Goal: Task Accomplishment & Management: Manage account settings

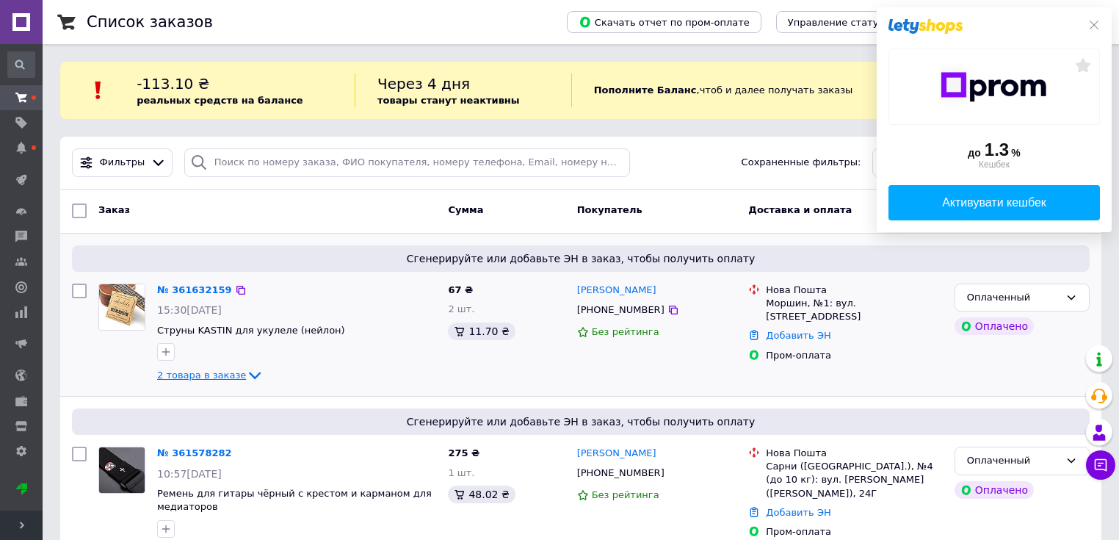
click at [246, 375] on icon at bounding box center [255, 376] width 18 height 18
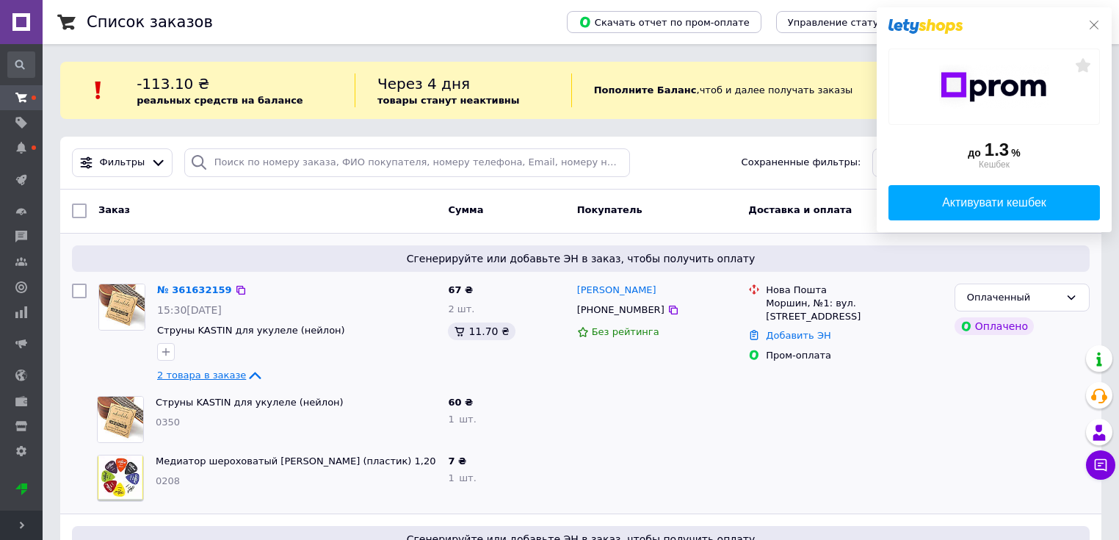
click at [1094, 24] on icon at bounding box center [1095, 25] width 12 height 12
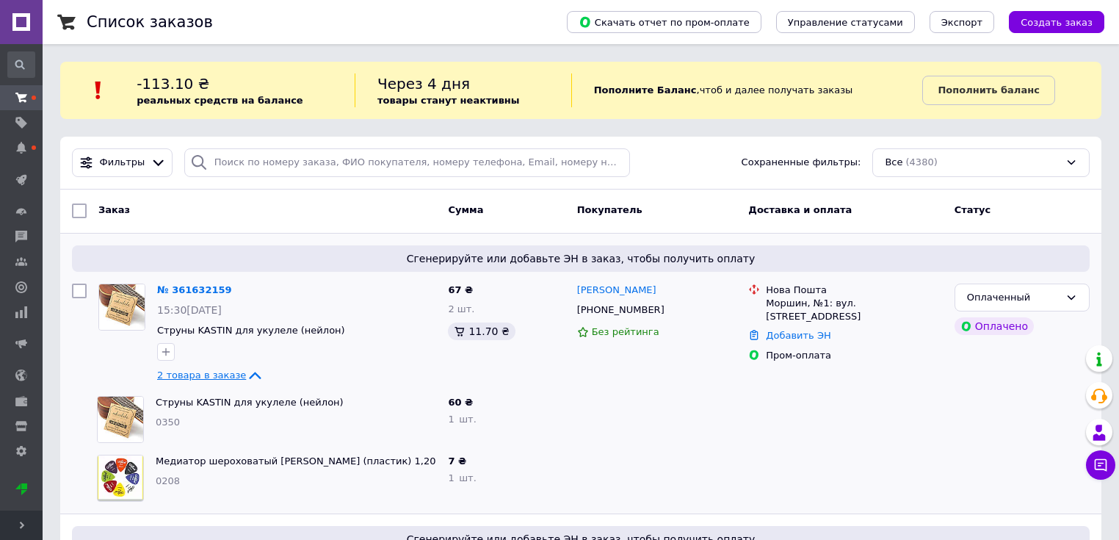
click at [199, 293] on link "№ 361632159" at bounding box center [194, 289] width 75 height 11
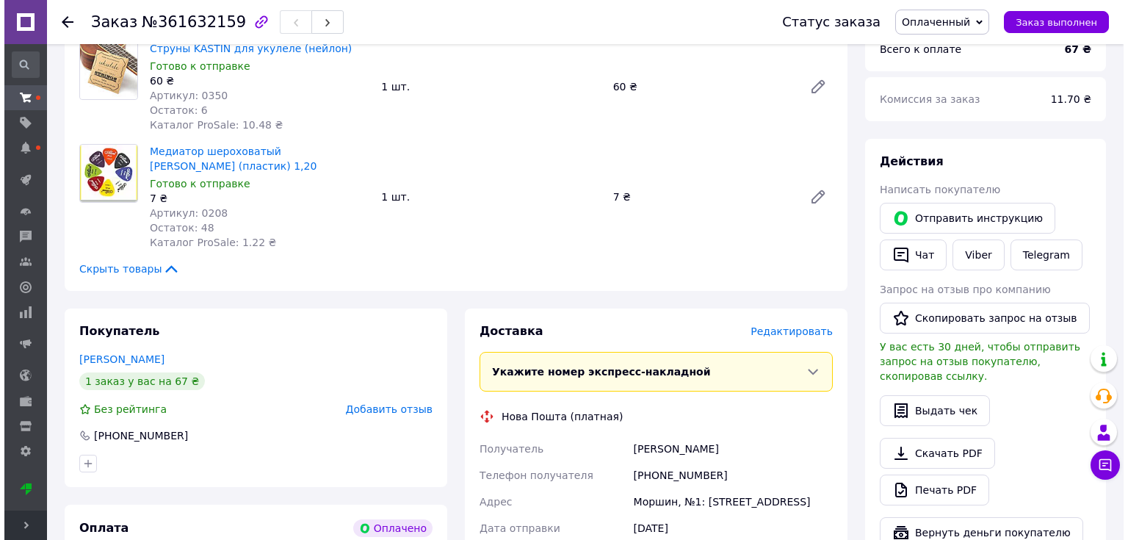
scroll to position [59, 0]
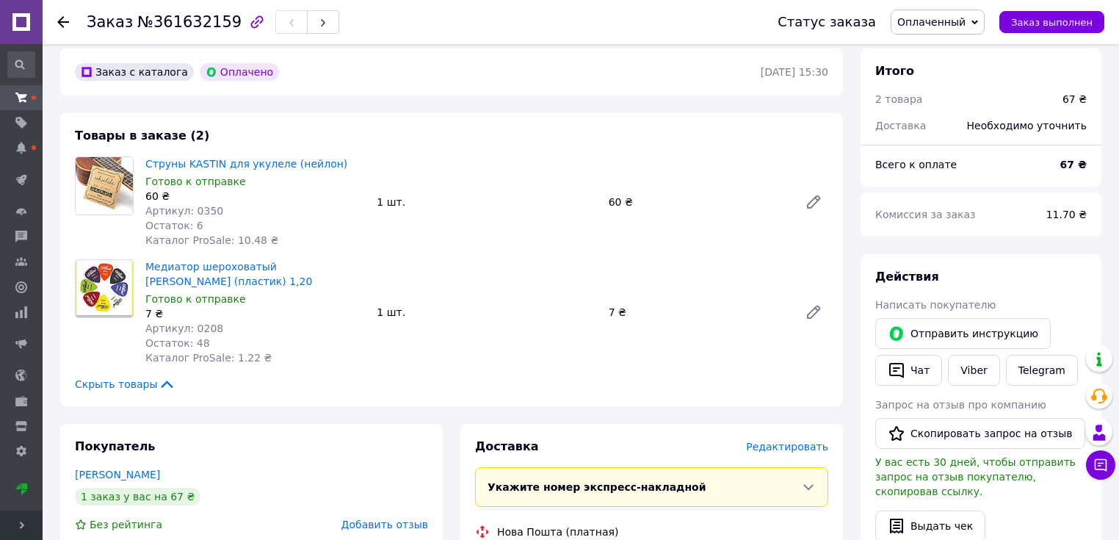
click at [784, 441] on span "Редактировать" at bounding box center [787, 447] width 82 height 12
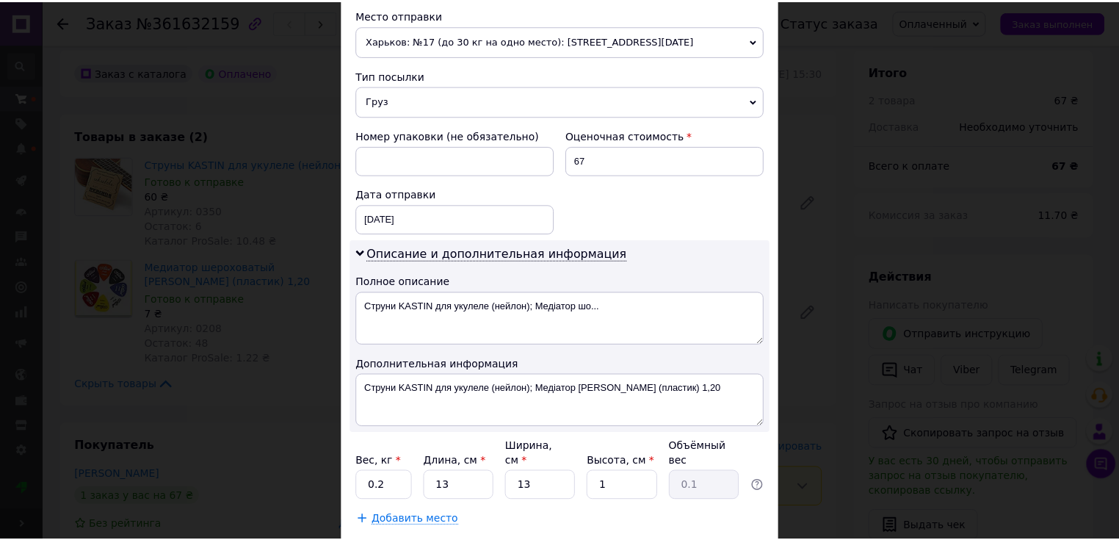
scroll to position [595, 0]
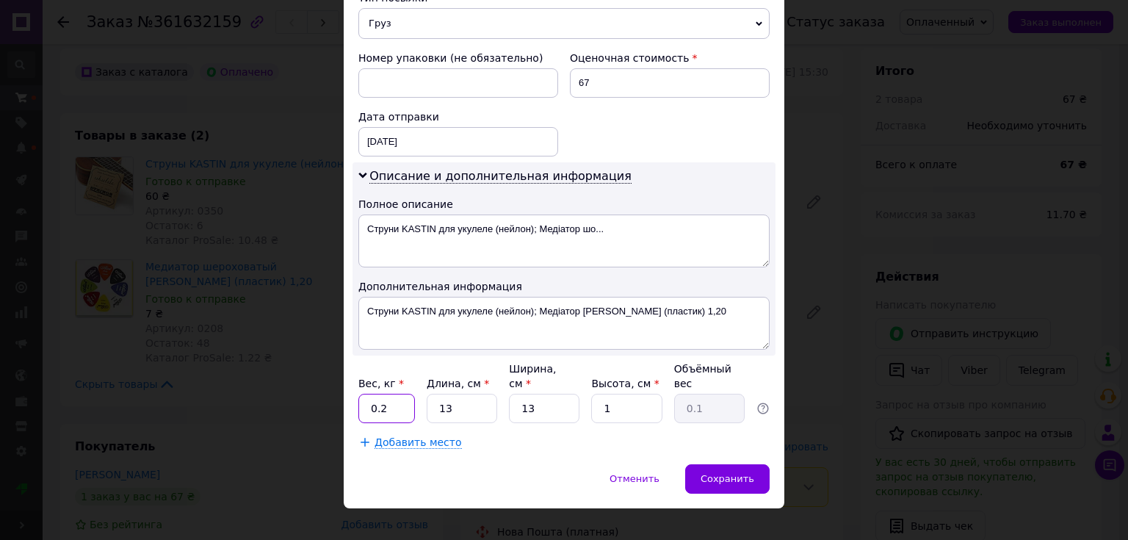
click at [378, 394] on input "0.2" at bounding box center [386, 408] width 57 height 29
type input "0.1"
click at [729, 473] on span "Сохранить" at bounding box center [728, 478] width 54 height 11
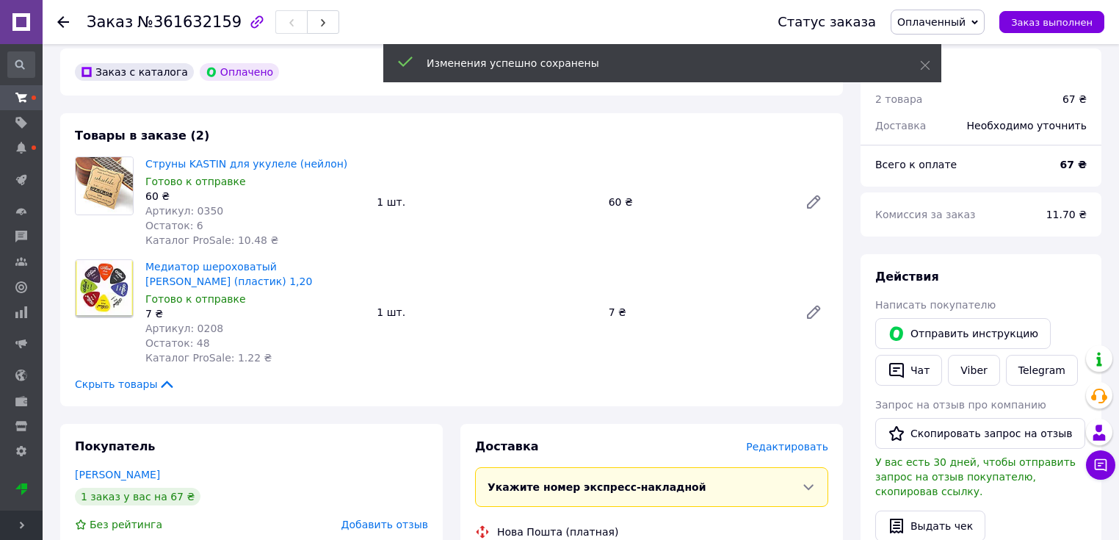
scroll to position [411, 0]
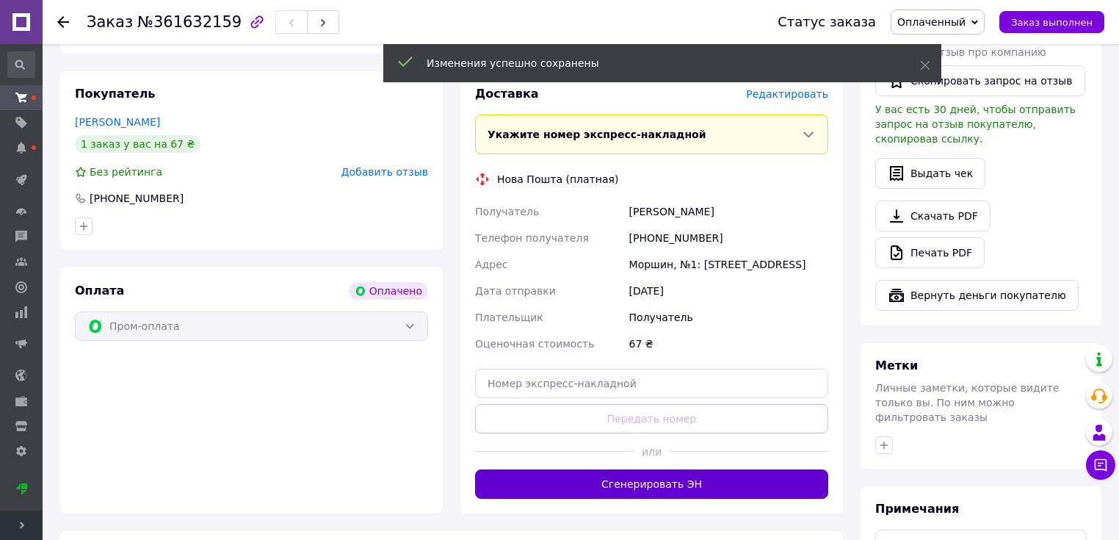
click at [636, 472] on button "Сгенерировать ЭН" at bounding box center [651, 483] width 353 height 29
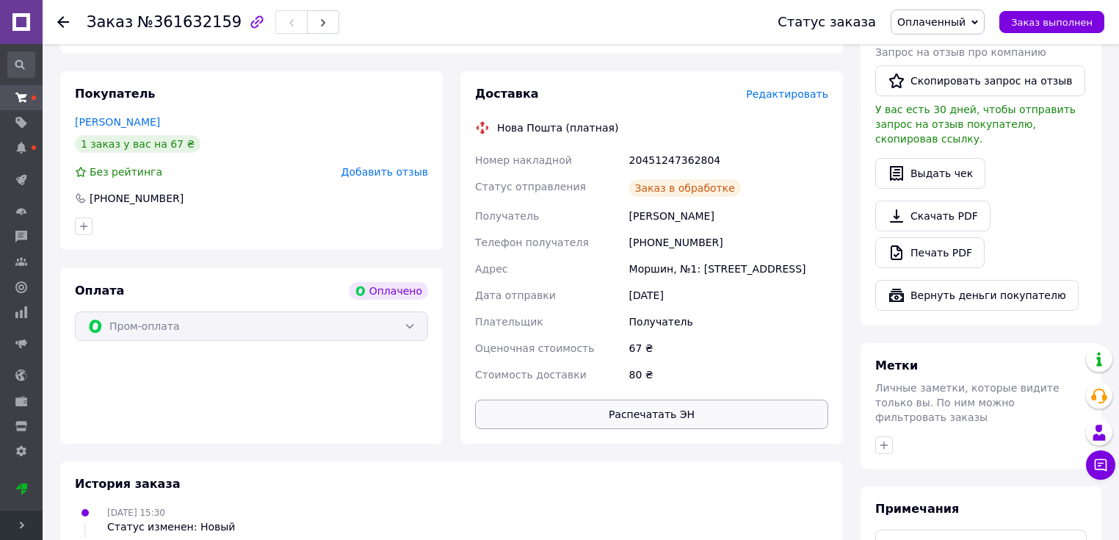
click at [653, 402] on button "Распечатать ЭН" at bounding box center [651, 414] width 353 height 29
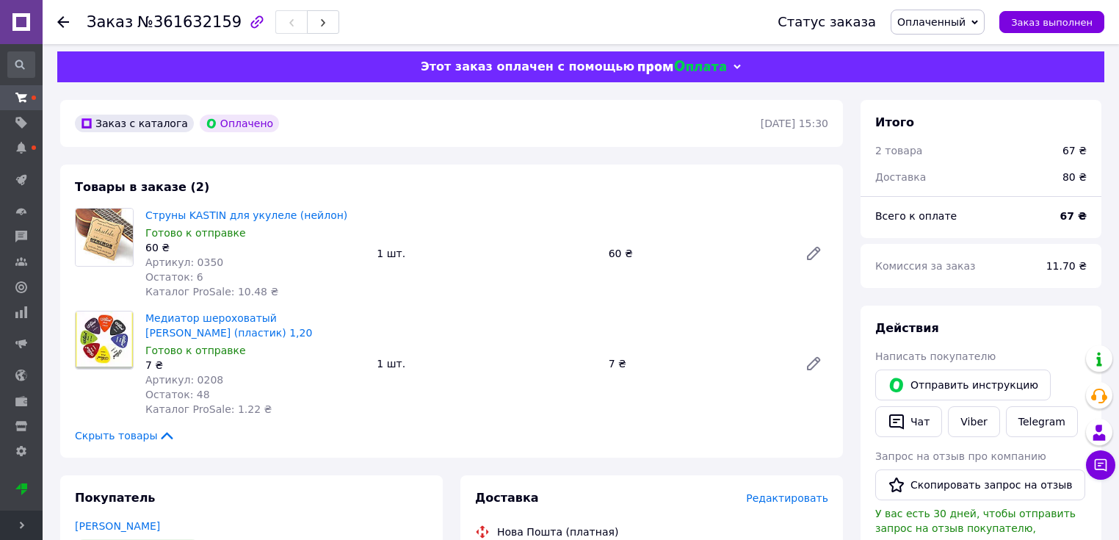
scroll to position [0, 0]
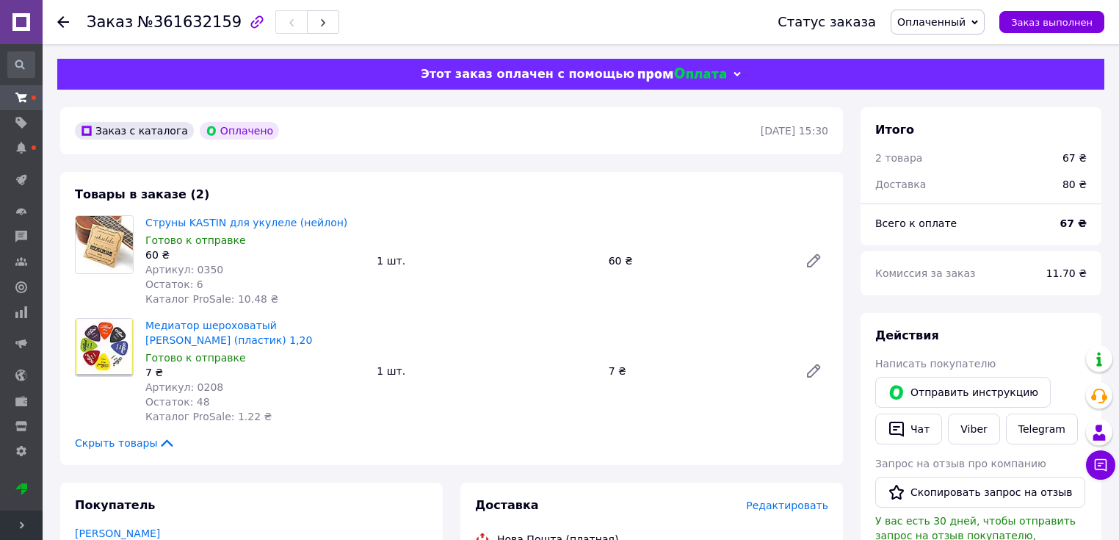
click at [952, 12] on span "Оплаченный" at bounding box center [938, 22] width 94 height 25
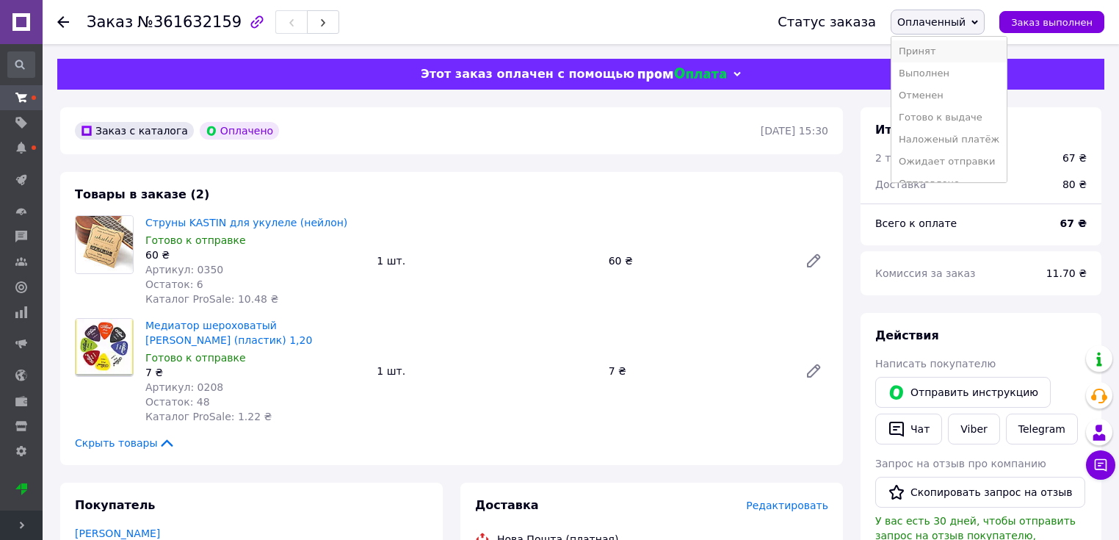
click at [931, 56] on li "Принят" at bounding box center [949, 51] width 115 height 22
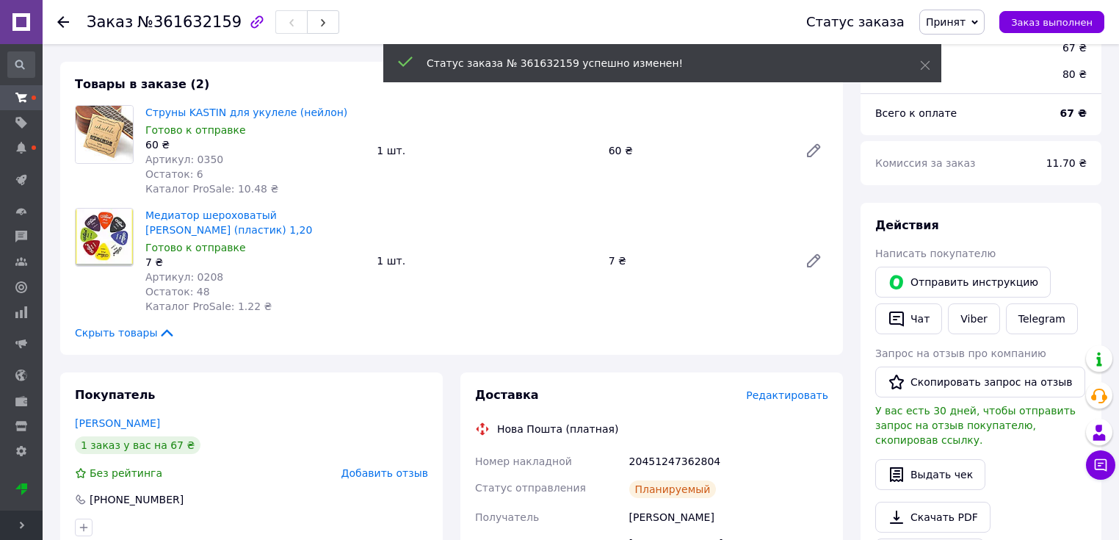
scroll to position [294, 0]
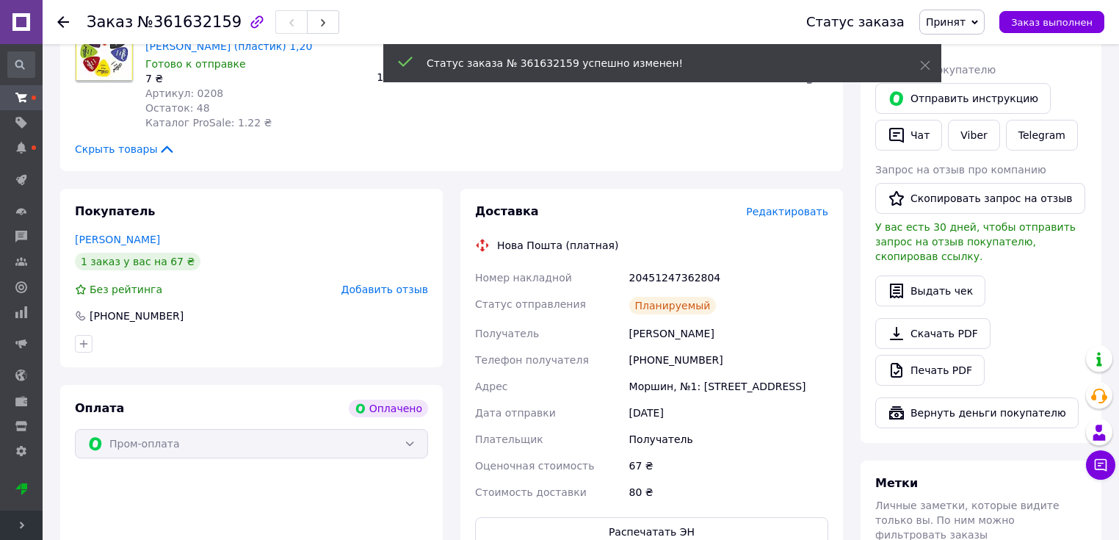
click at [799, 206] on span "Редактировать" at bounding box center [787, 212] width 82 height 12
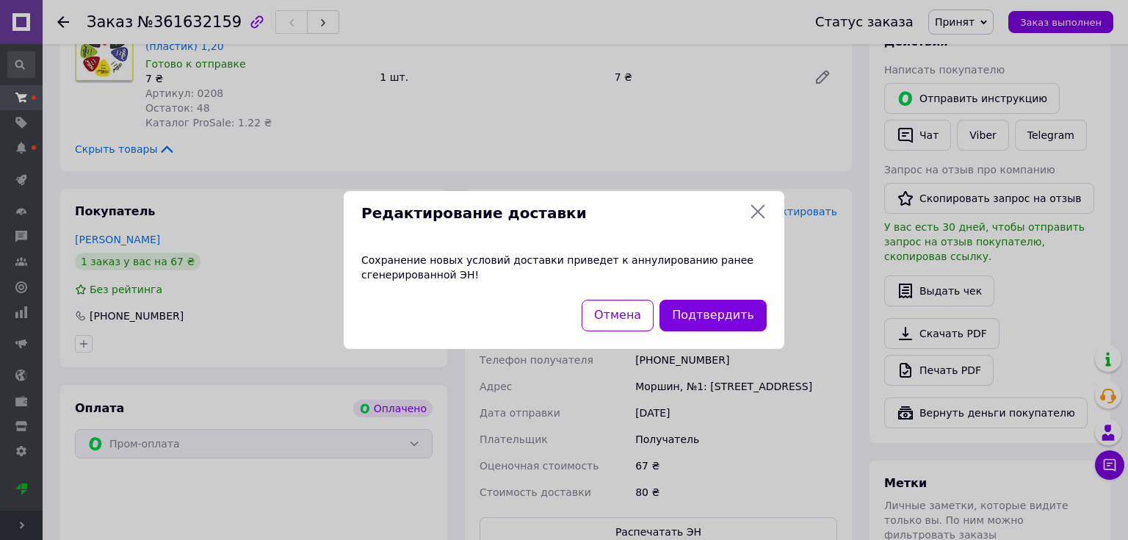
click at [759, 211] on icon at bounding box center [758, 212] width 18 height 18
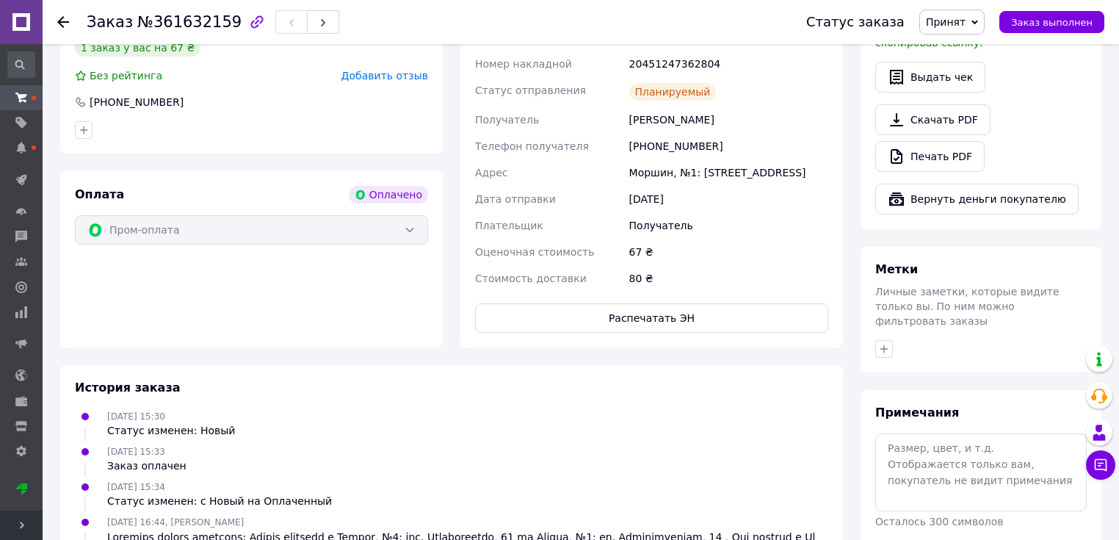
scroll to position [367, 0]
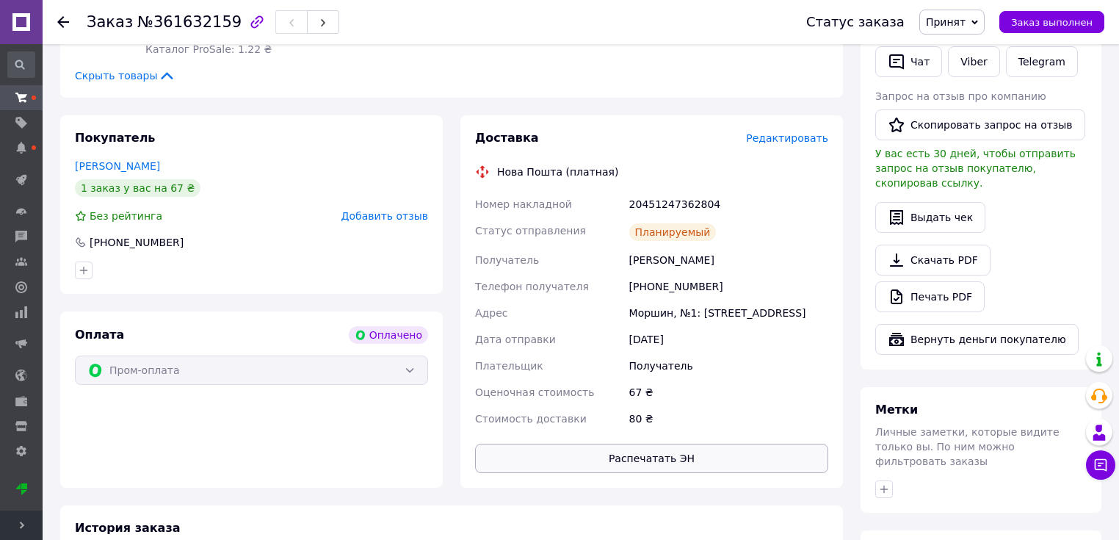
click at [649, 444] on button "Распечатать ЭН" at bounding box center [651, 458] width 353 height 29
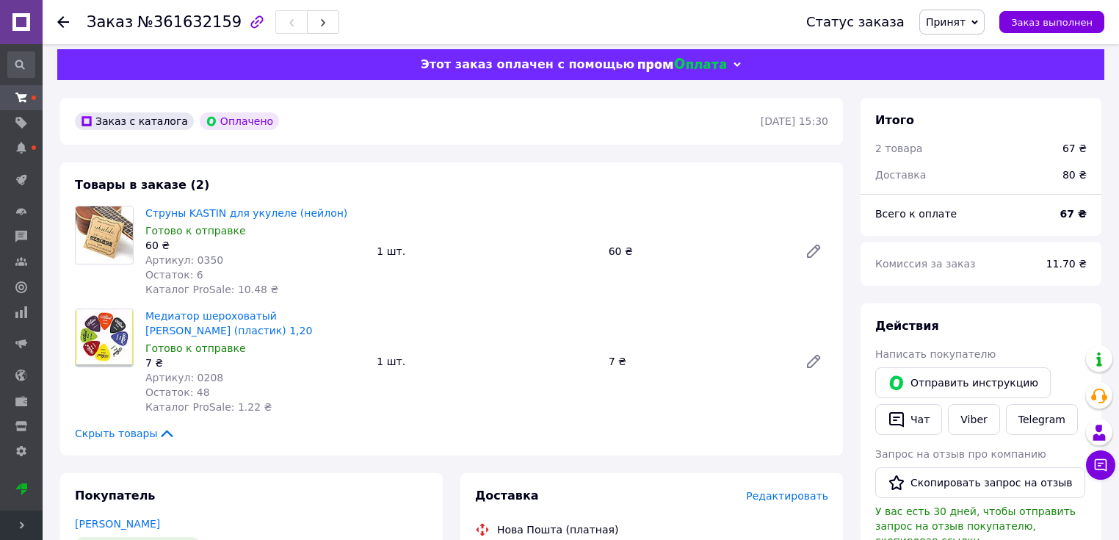
scroll to position [0, 0]
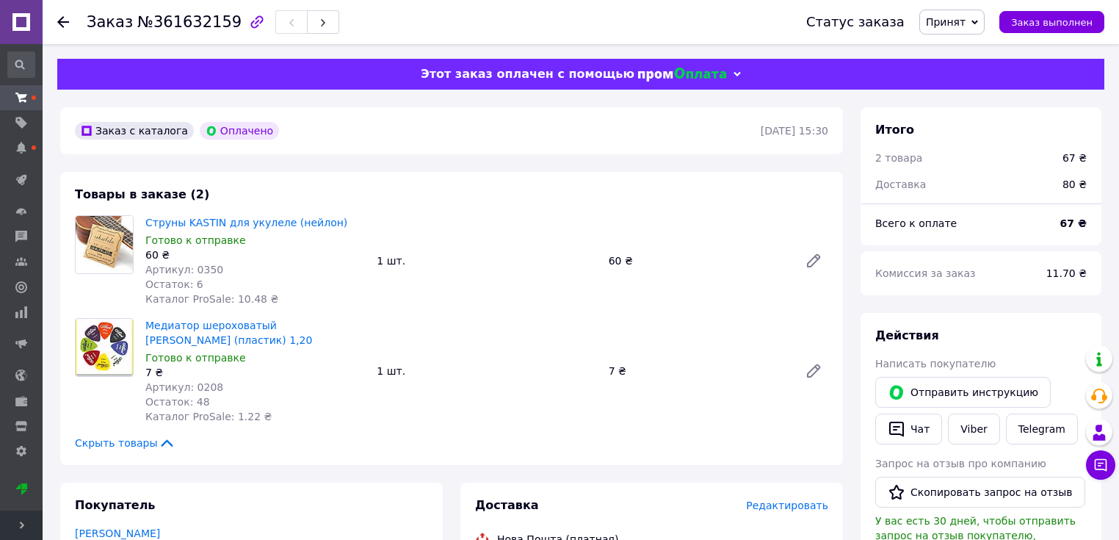
click at [978, 26] on span "Принят" at bounding box center [952, 22] width 65 height 25
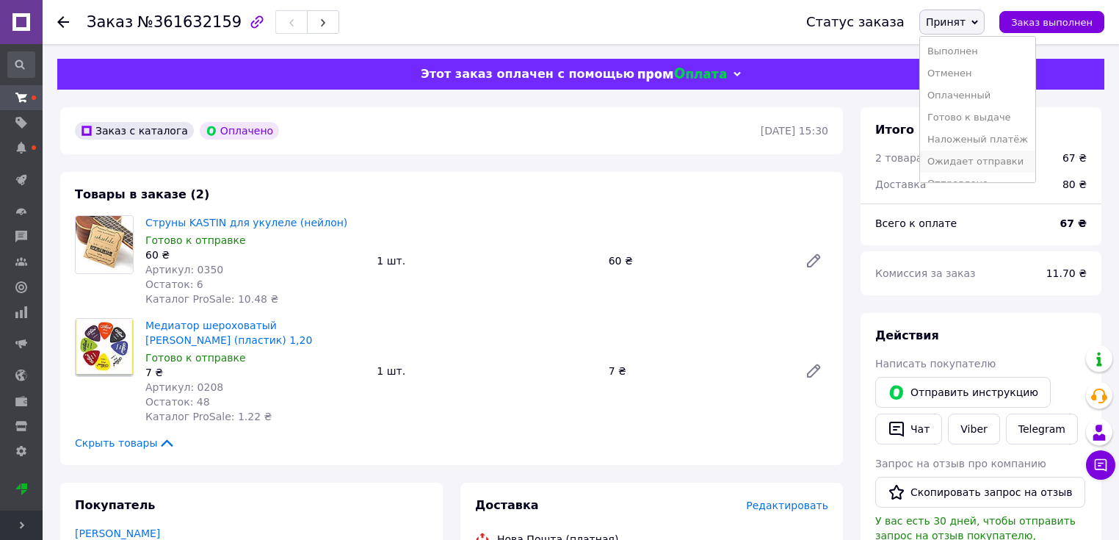
click at [970, 163] on li "Ожидает отправки" at bounding box center [977, 162] width 115 height 22
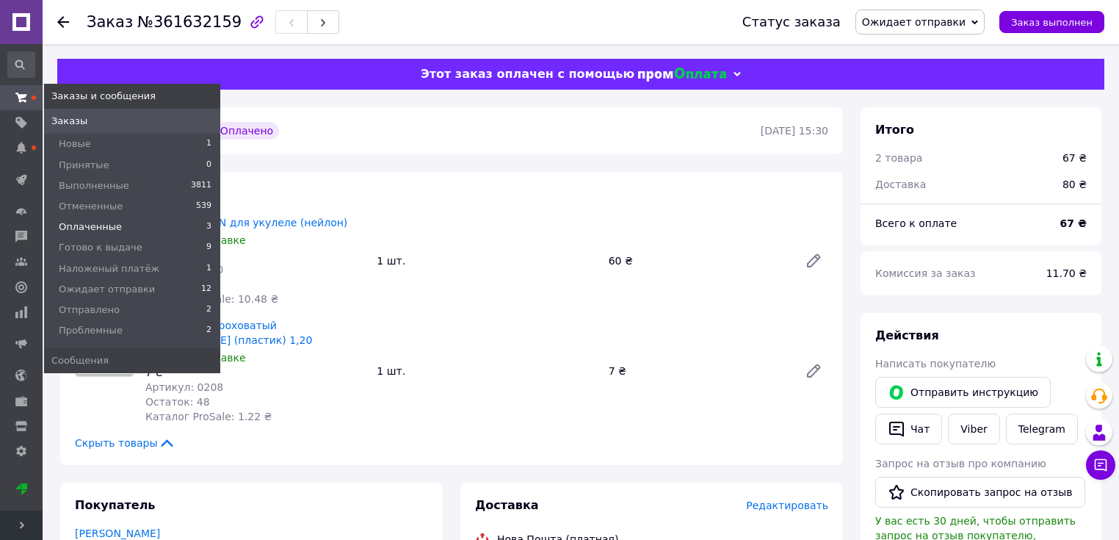
click at [102, 225] on span "Оплаченные" at bounding box center [90, 226] width 63 height 13
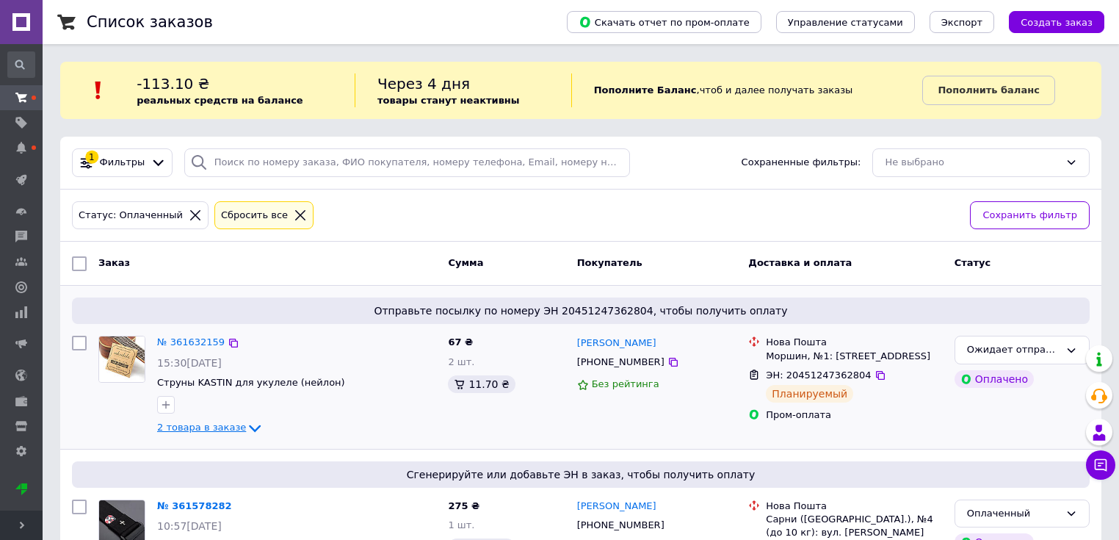
click at [195, 427] on span "2 товара в заказе" at bounding box center [201, 427] width 89 height 11
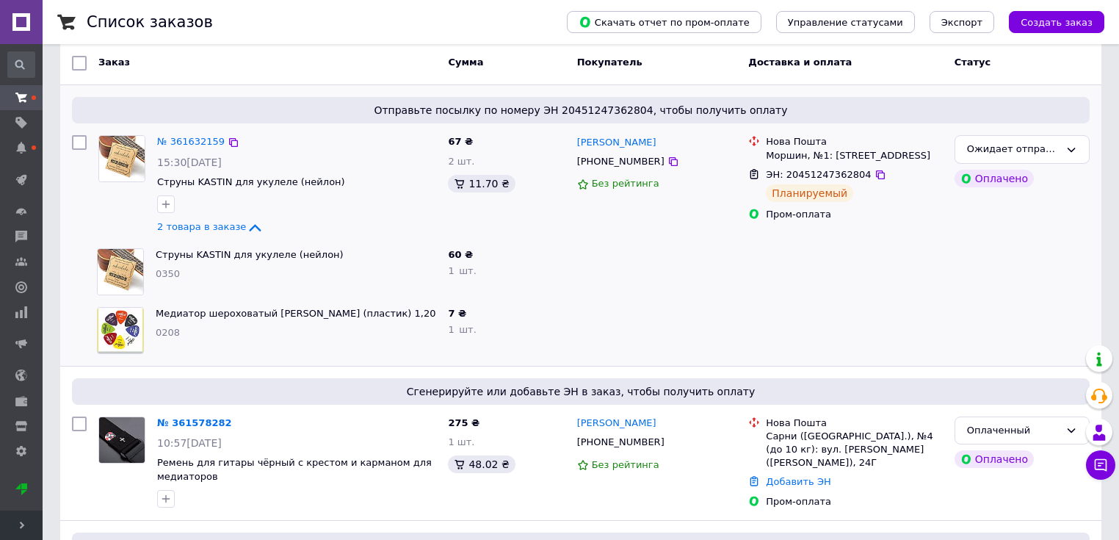
scroll to position [350, 0]
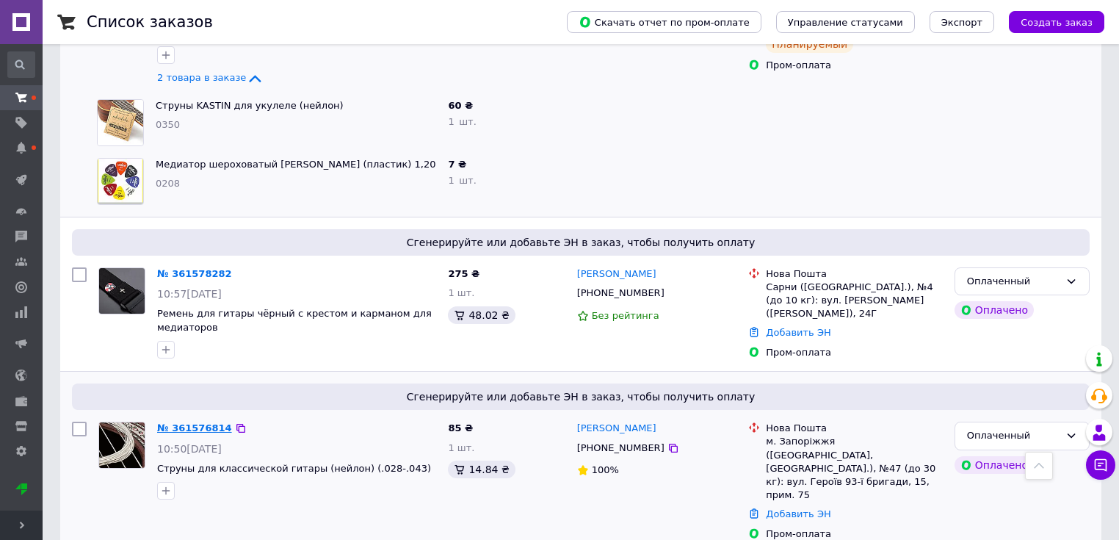
click at [201, 422] on link "№ 361576814" at bounding box center [194, 427] width 75 height 11
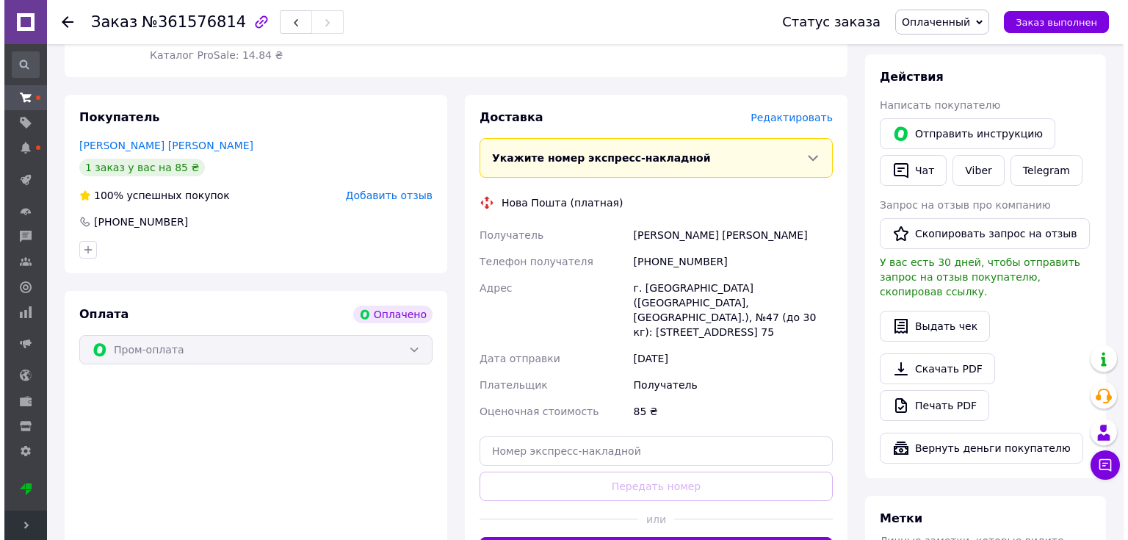
scroll to position [173, 0]
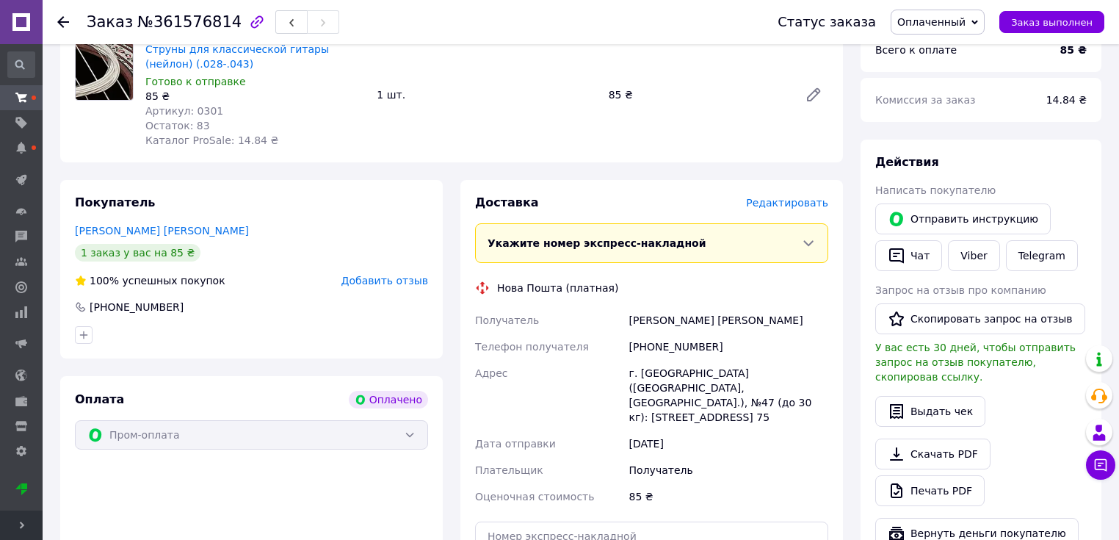
click at [776, 201] on span "Редактировать" at bounding box center [787, 203] width 82 height 12
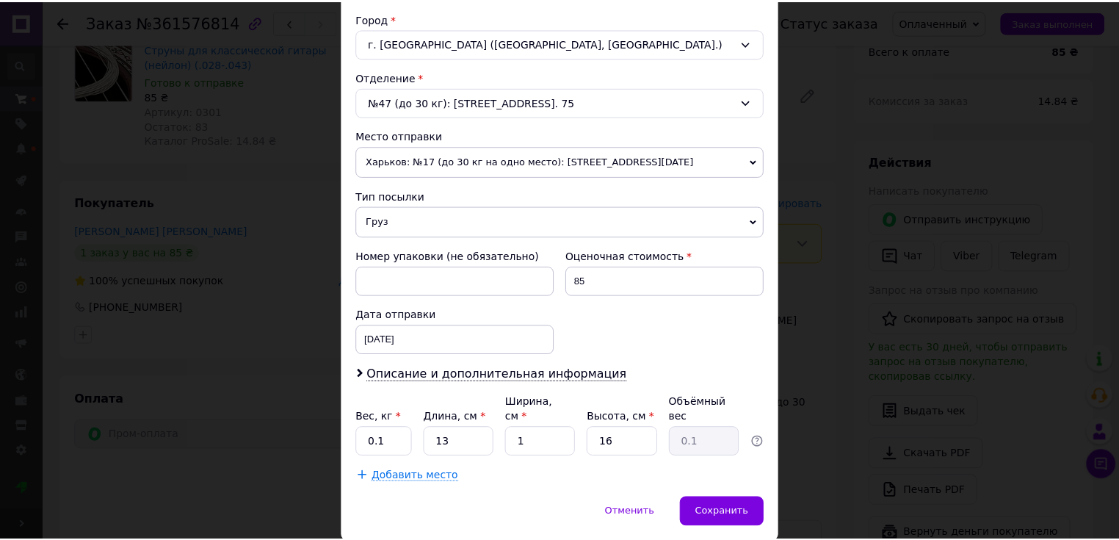
scroll to position [431, 0]
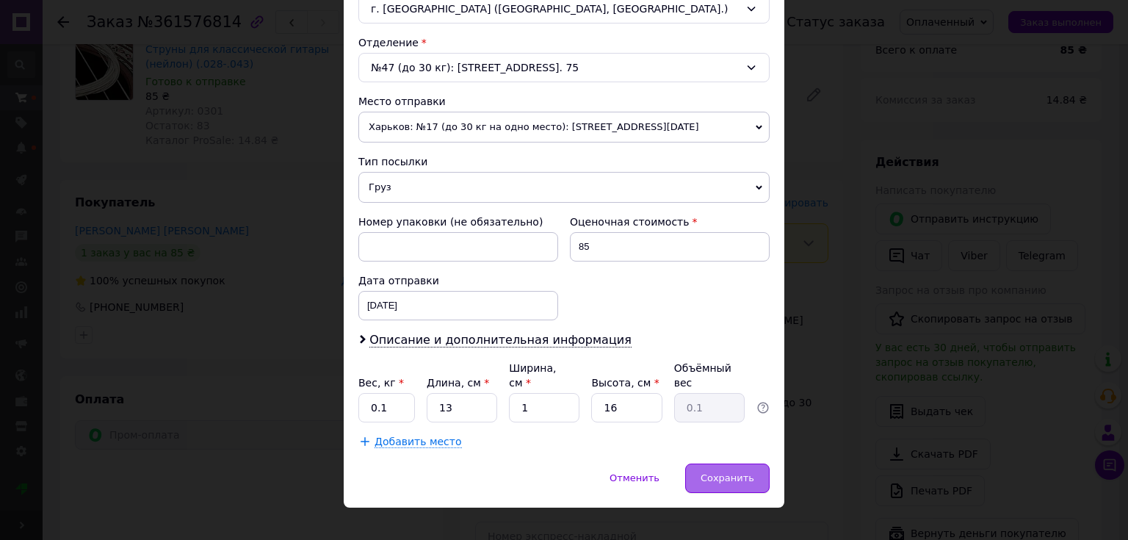
click at [731, 472] on span "Сохранить" at bounding box center [728, 477] width 54 height 11
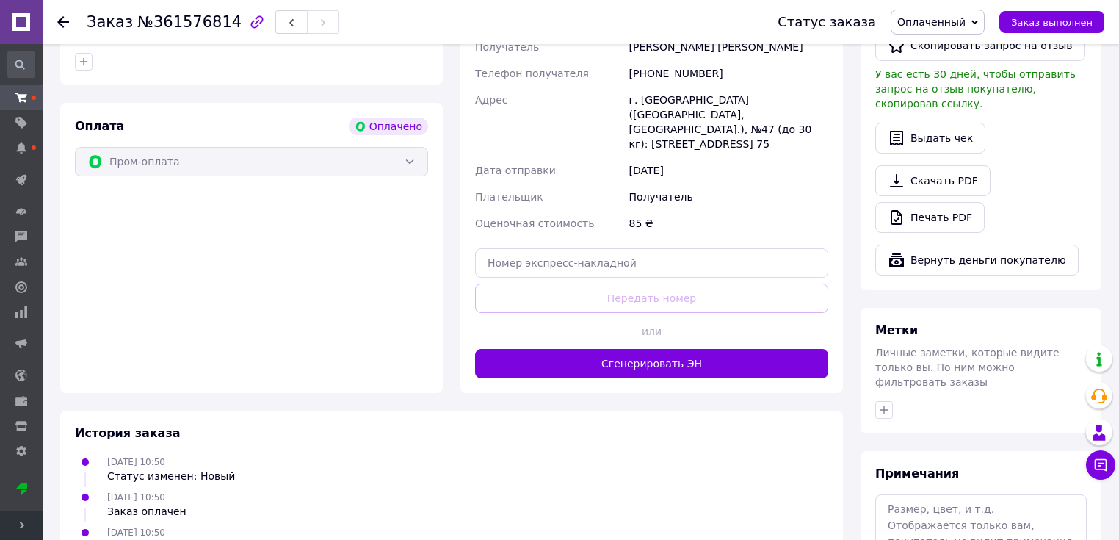
scroll to position [526, 0]
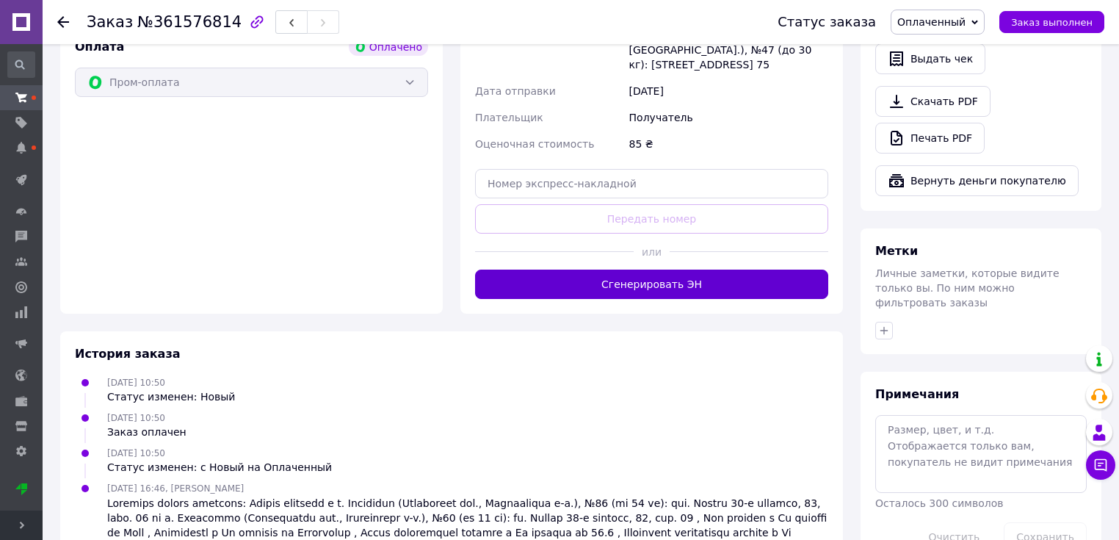
click at [667, 270] on button "Сгенерировать ЭН" at bounding box center [651, 284] width 353 height 29
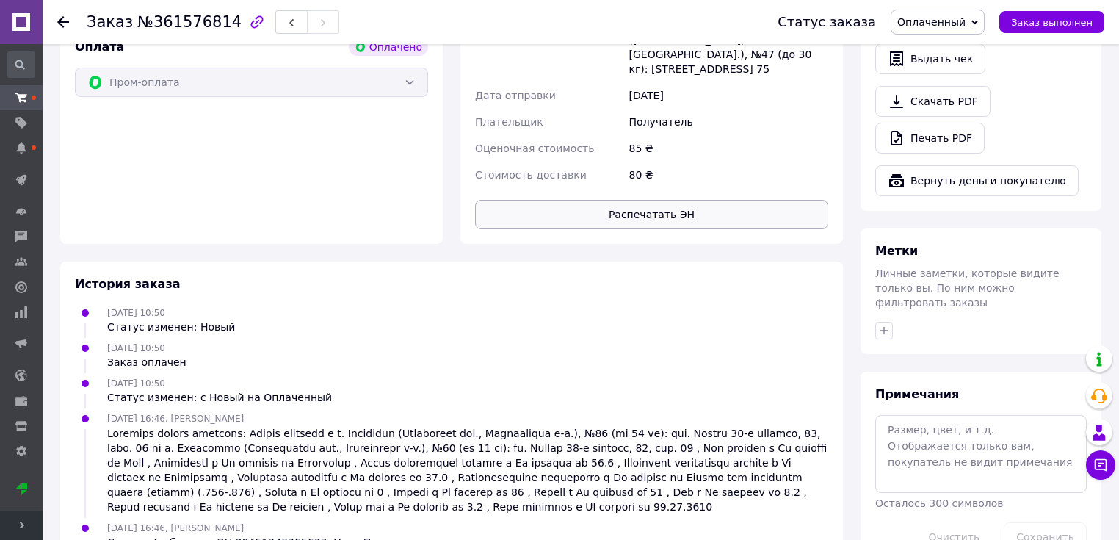
click at [651, 200] on button "Распечатать ЭН" at bounding box center [651, 214] width 353 height 29
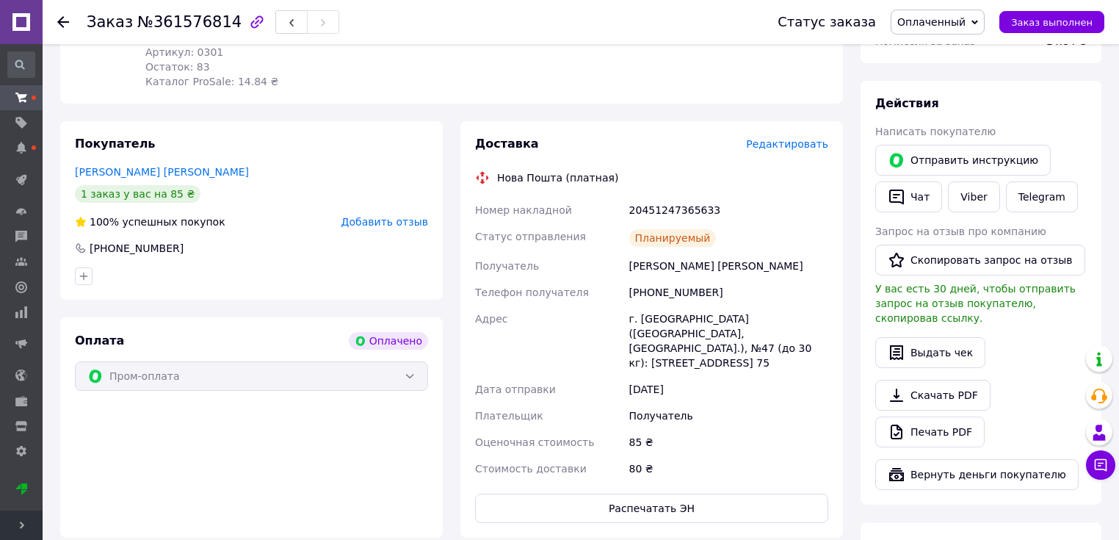
scroll to position [235, 0]
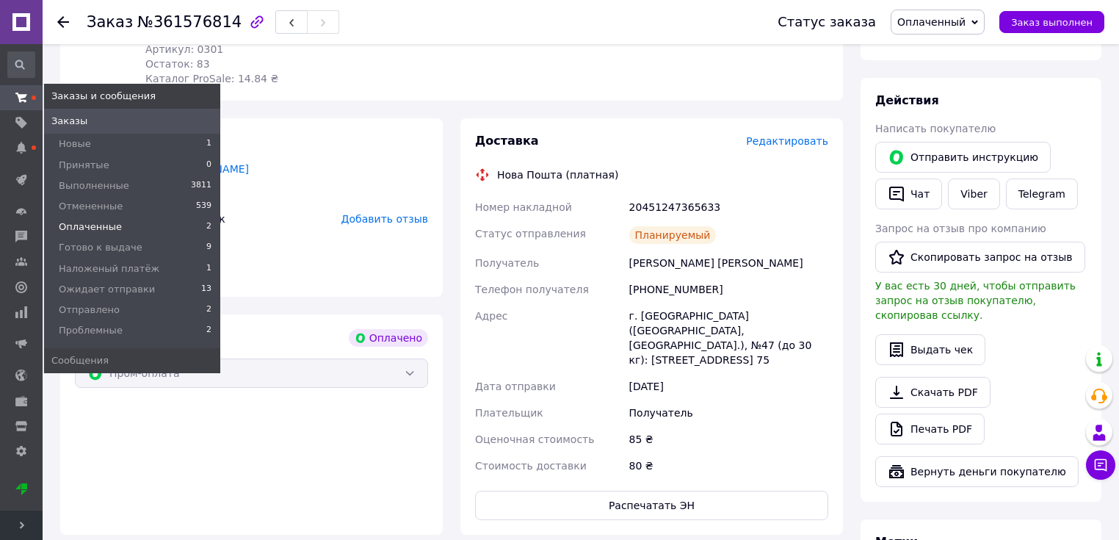
click at [93, 229] on span "Оплаченные" at bounding box center [90, 226] width 63 height 13
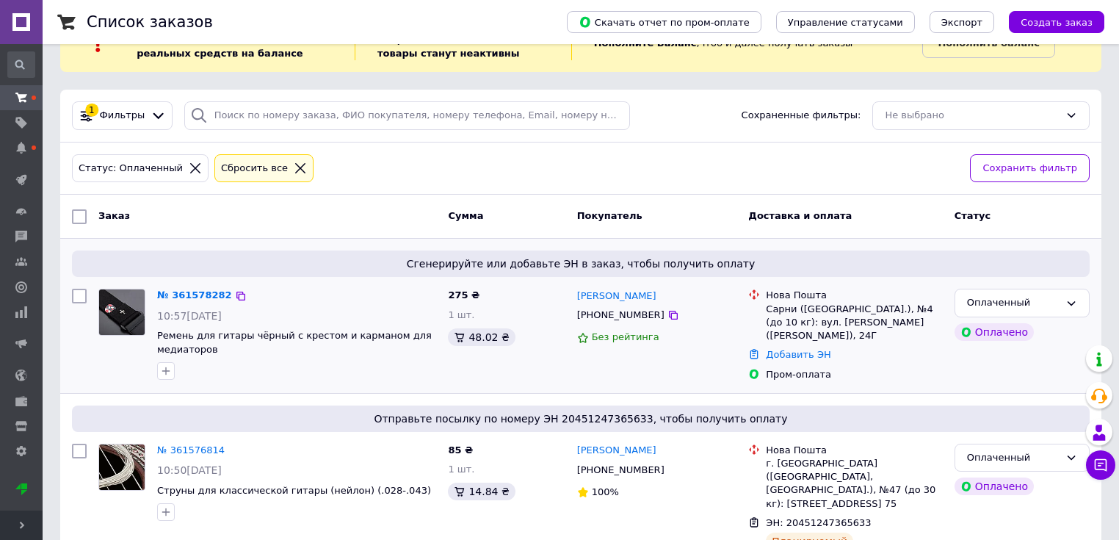
scroll to position [90, 0]
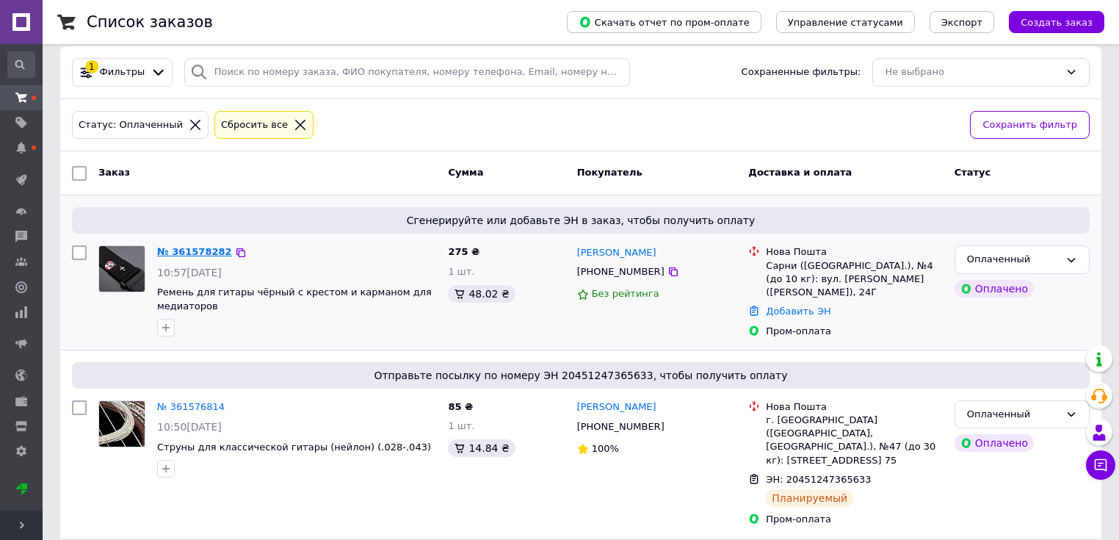
click at [189, 247] on link "№ 361578282" at bounding box center [194, 251] width 75 height 11
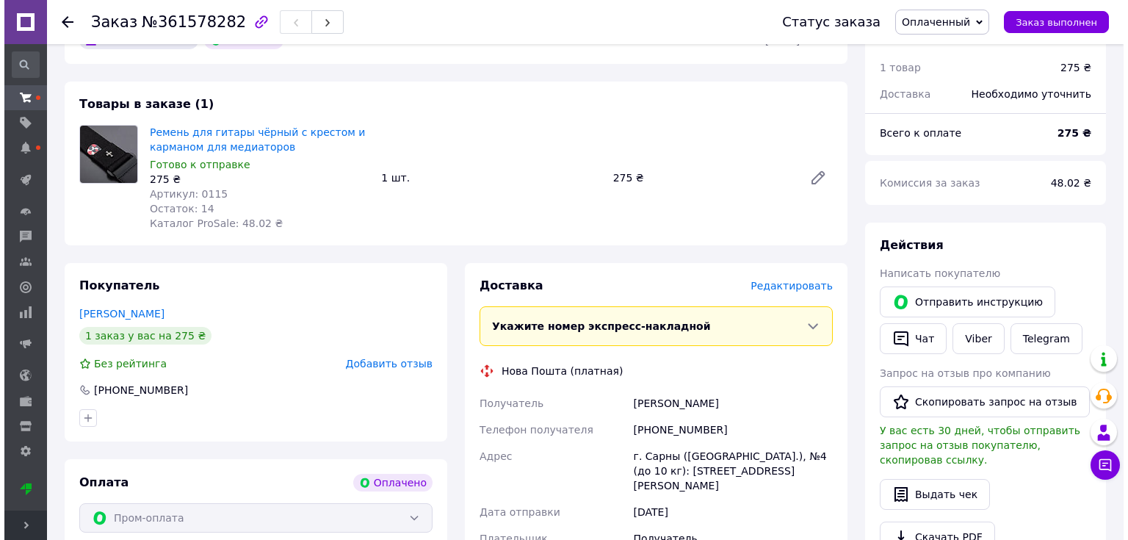
scroll to position [267, 0]
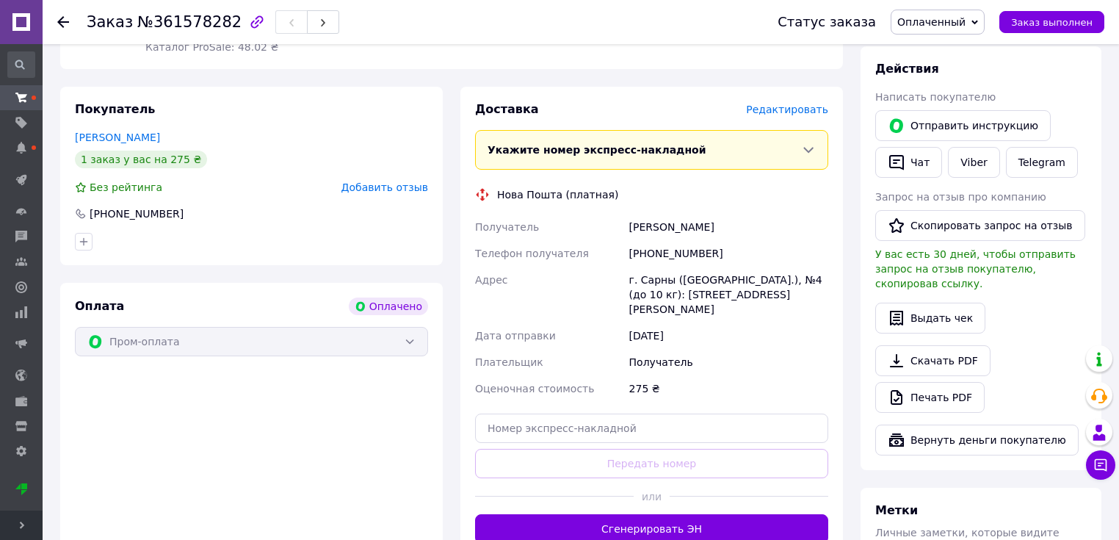
click at [776, 115] on span "Редактировать" at bounding box center [787, 110] width 82 height 12
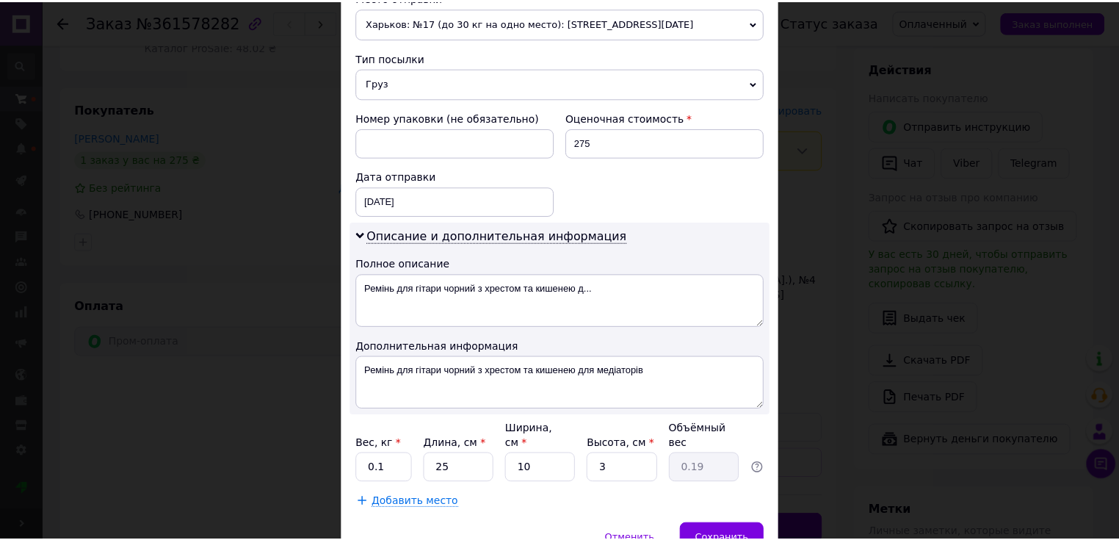
scroll to position [595, 0]
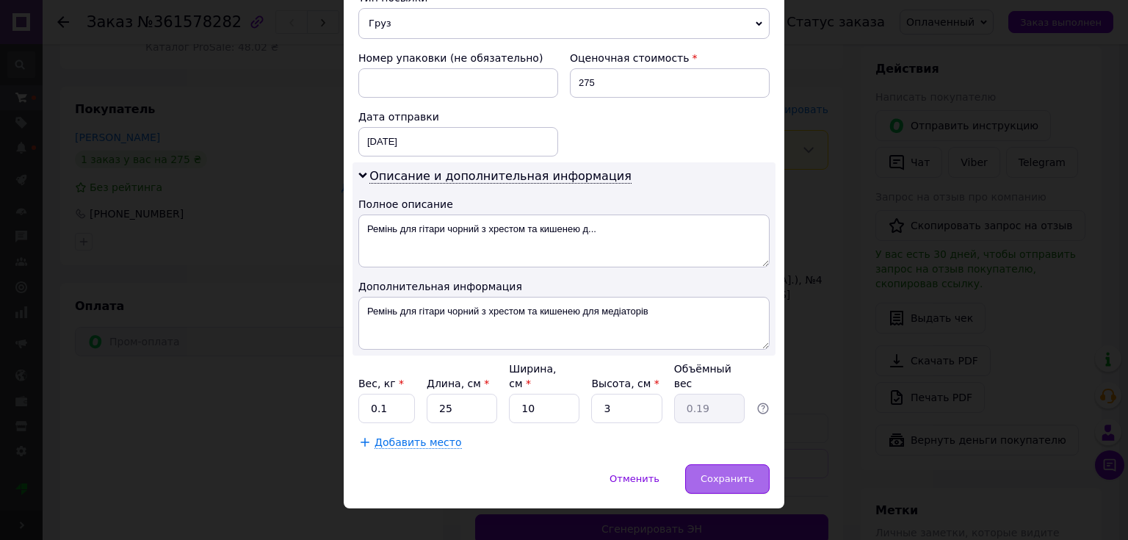
click at [738, 469] on div "Сохранить" at bounding box center [727, 478] width 84 height 29
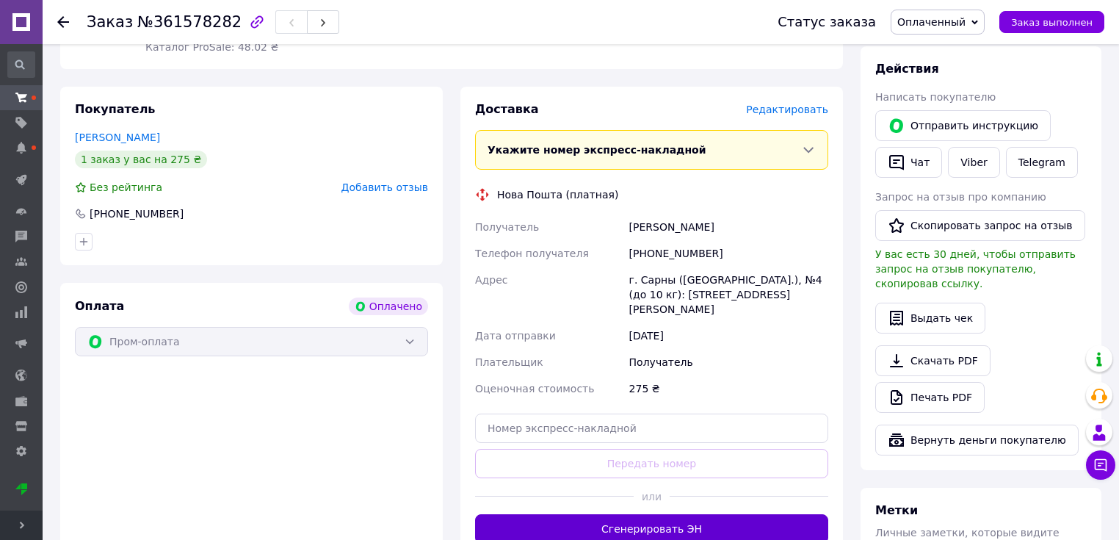
click at [657, 520] on button "Сгенерировать ЭН" at bounding box center [651, 528] width 353 height 29
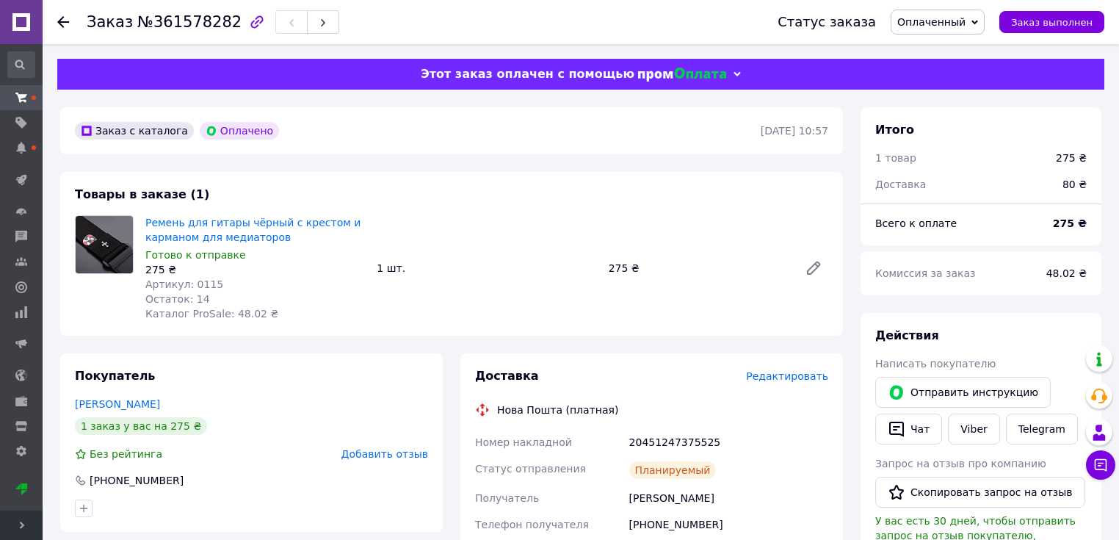
scroll to position [353, 0]
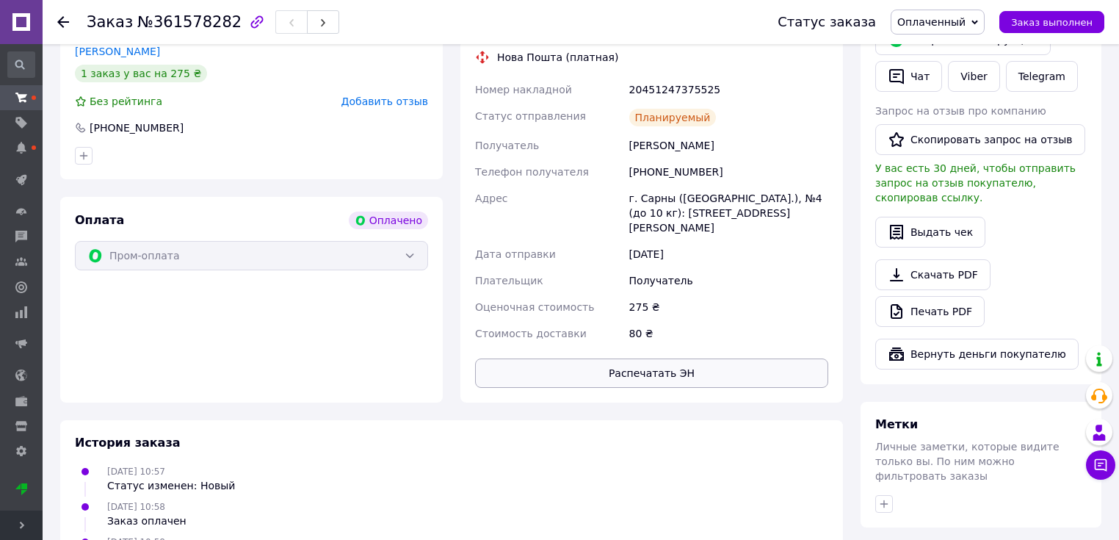
click at [675, 361] on button "Распечатать ЭН" at bounding box center [651, 372] width 353 height 29
